Goal: Navigation & Orientation: Understand site structure

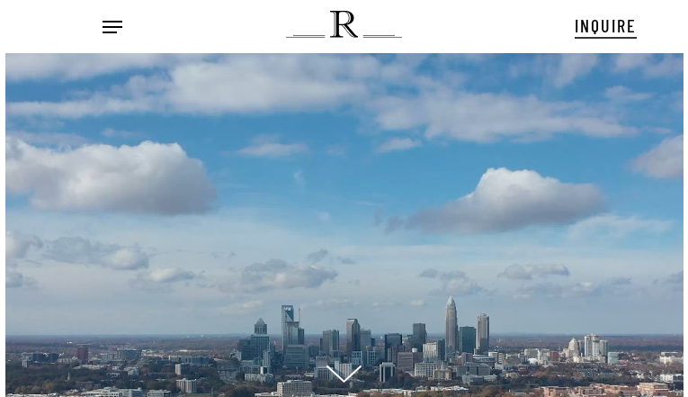
scroll to position [18, 22]
